Goal: Information Seeking & Learning: Learn about a topic

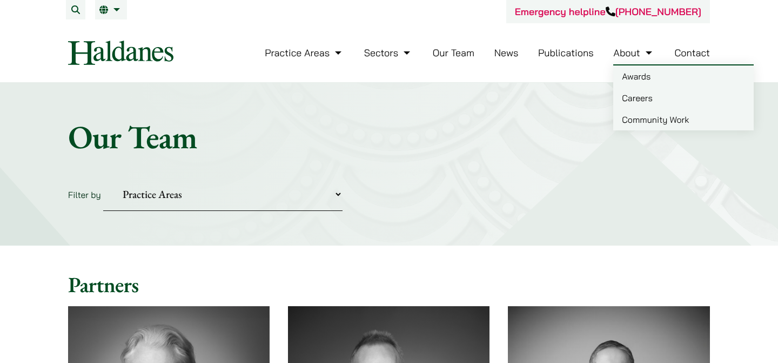
click at [638, 98] on link "Careers" at bounding box center [683, 98] width 140 height 22
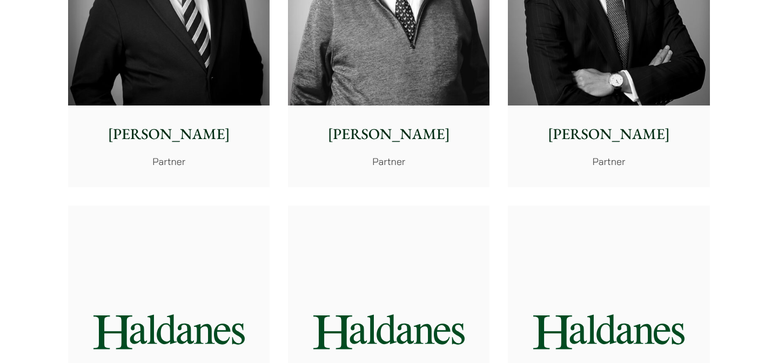
scroll to position [922, 0]
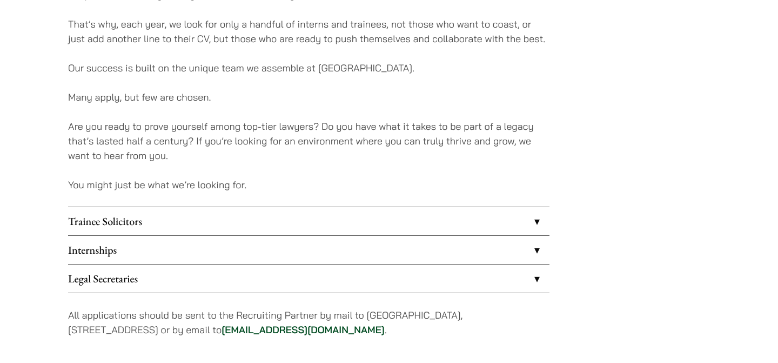
scroll to position [803, 0]
click at [537, 245] on link "Internships" at bounding box center [308, 249] width 481 height 28
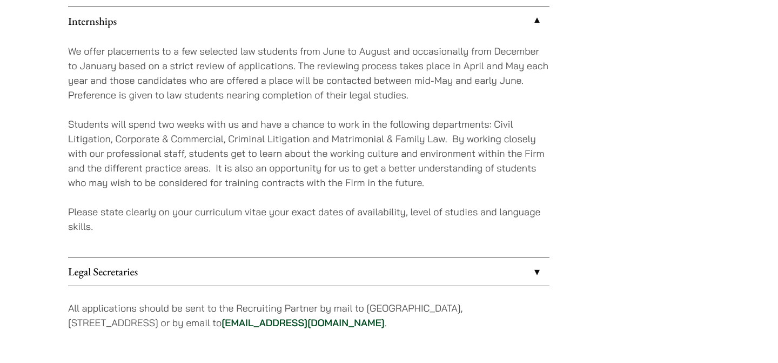
scroll to position [1051, 0]
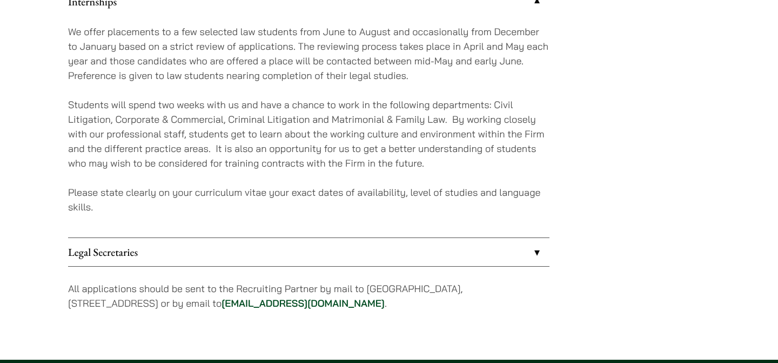
click at [540, 255] on link "Legal Secretaries" at bounding box center [308, 252] width 481 height 28
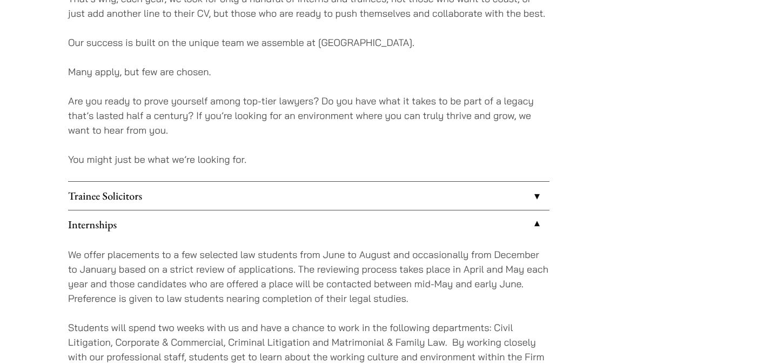
scroll to position [803, 0]
